Goal: Find specific page/section: Find specific page/section

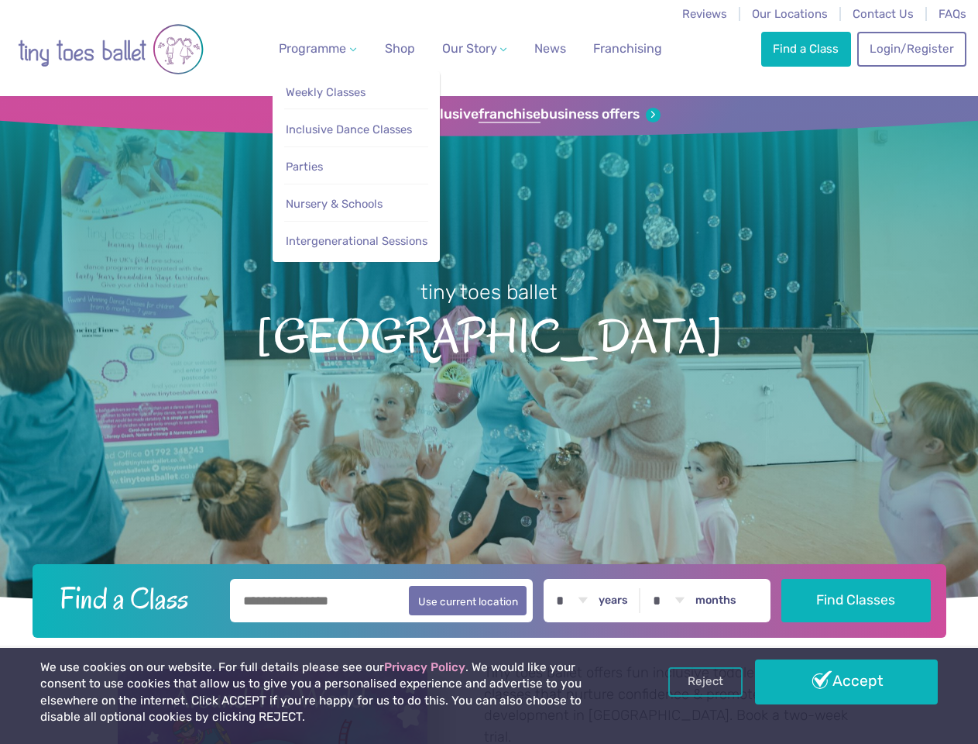
click at [314, 48] on span "Programme" at bounding box center [312, 48] width 67 height 15
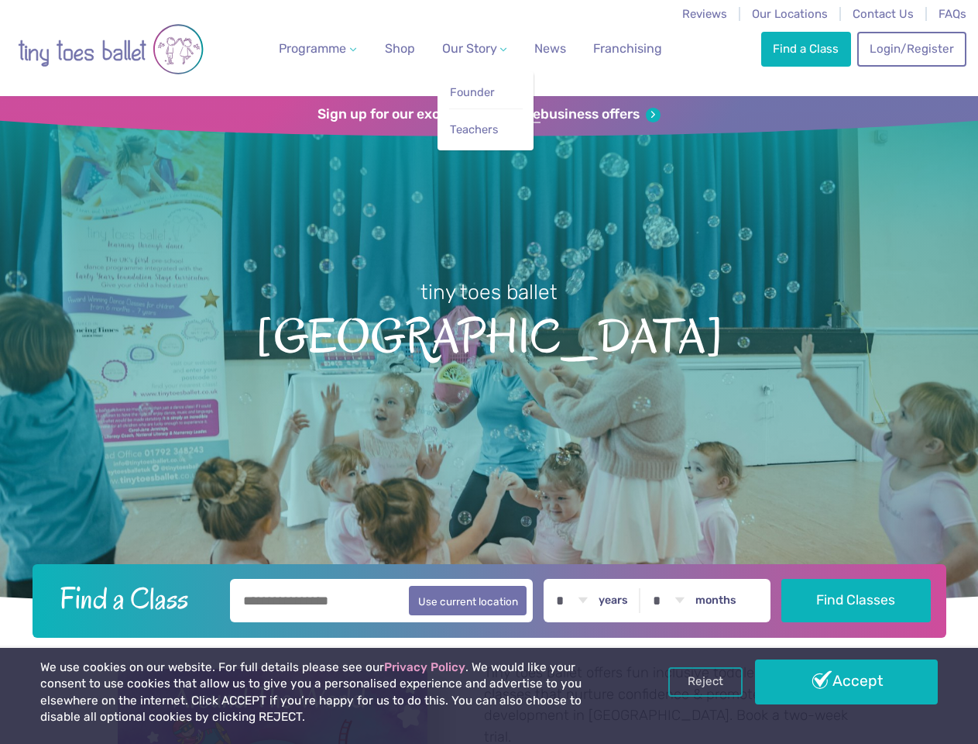
click at [461, 48] on span "Our Story" at bounding box center [469, 48] width 55 height 15
click at [489, 115] on li "Teachers" at bounding box center [486, 125] width 74 height 35
click at [489, 598] on button "Use current location" at bounding box center [468, 600] width 118 height 29
type input "**********"
click at [706, 682] on link "Reject" at bounding box center [705, 681] width 74 height 29
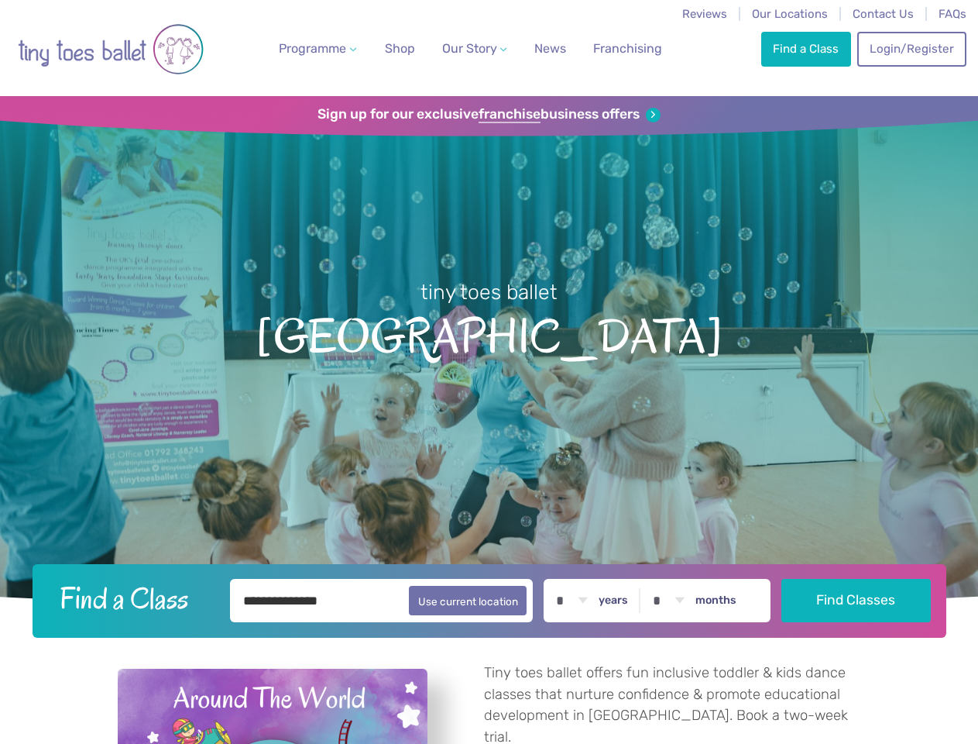
click at [847, 682] on p "Tiny toes ballet offers fun inclusive toddler & kids dance classes that nurture…" at bounding box center [672, 704] width 377 height 85
